Goal: Information Seeking & Learning: Understand process/instructions

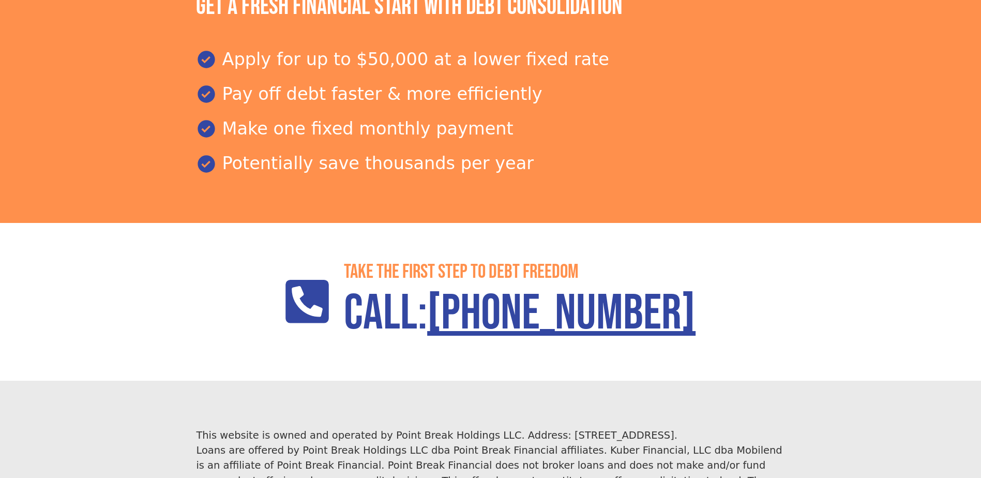
scroll to position [1490, 0]
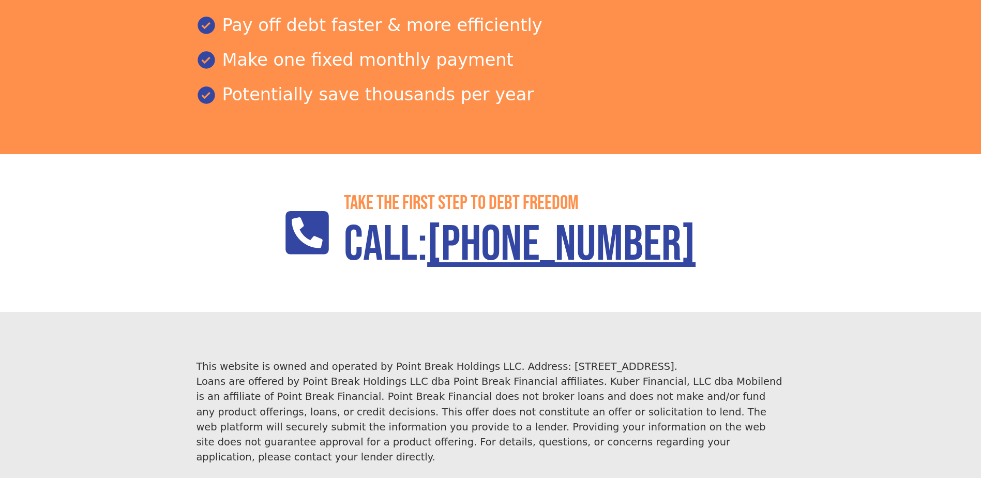
scroll to position [1490, 0]
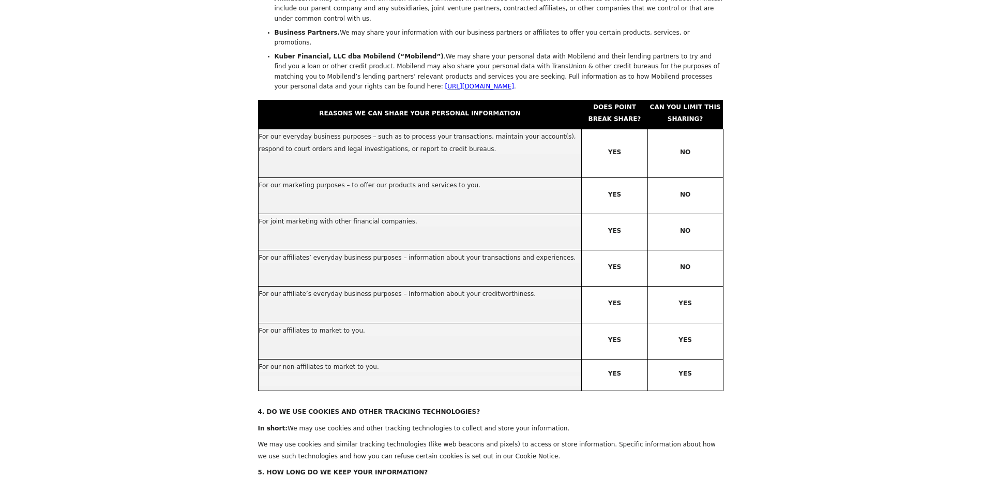
scroll to position [879, 0]
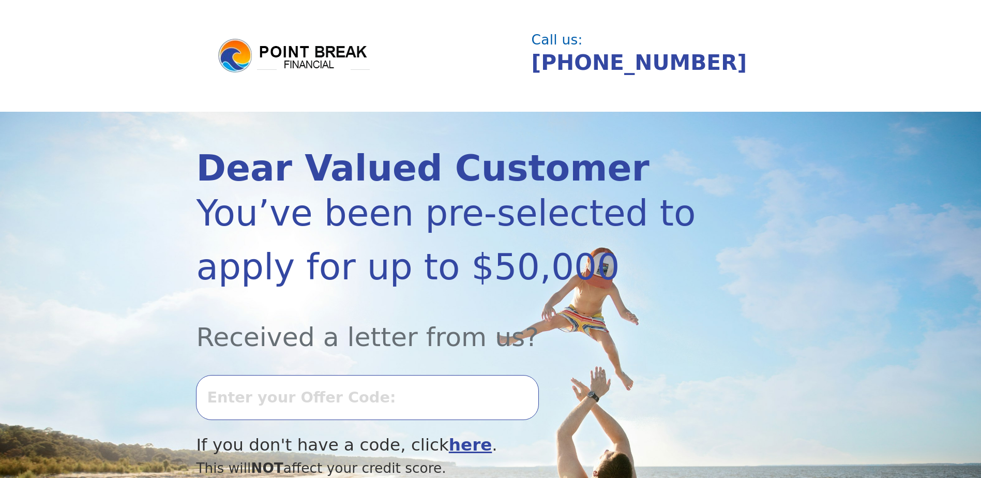
scroll to position [1490, 0]
